Goal: Entertainment & Leisure: Consume media (video, audio)

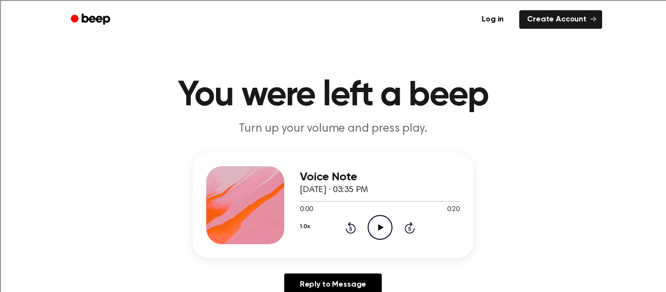
click at [375, 226] on icon "Play Audio" at bounding box center [380, 227] width 25 height 25
click at [379, 223] on icon "Play Audio" at bounding box center [380, 227] width 25 height 25
click at [380, 222] on icon "Play Audio" at bounding box center [380, 227] width 25 height 25
click at [380, 221] on icon "Play Audio" at bounding box center [380, 227] width 25 height 25
click at [376, 227] on icon "Play Audio" at bounding box center [380, 227] width 25 height 25
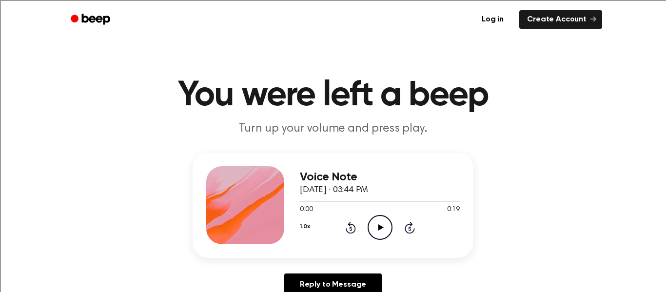
click at [374, 229] on icon "Play Audio" at bounding box center [380, 227] width 25 height 25
